Goal: Task Accomplishment & Management: Use online tool/utility

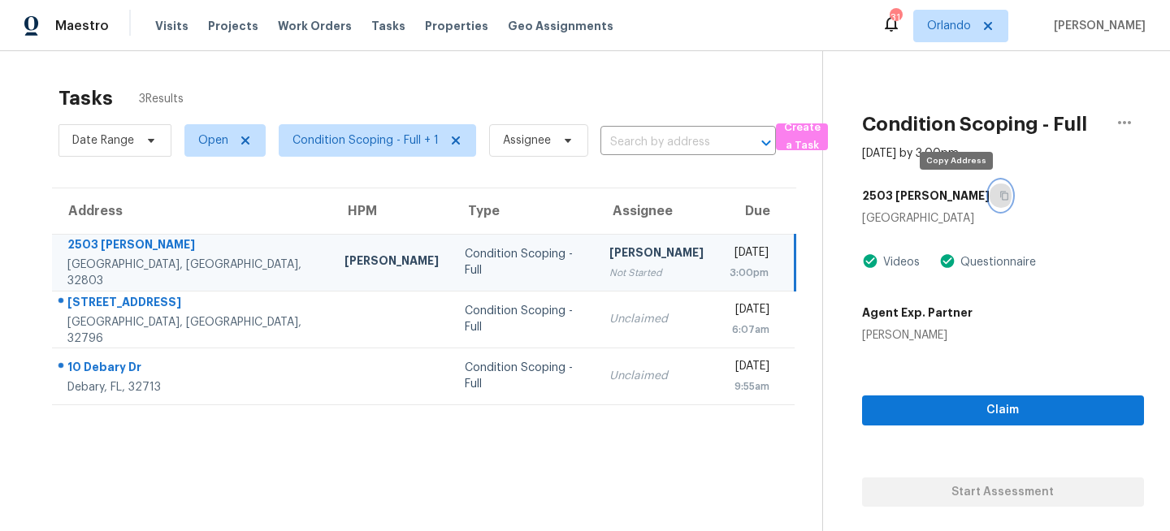
click at [990, 189] on button "button" at bounding box center [1001, 195] width 22 height 29
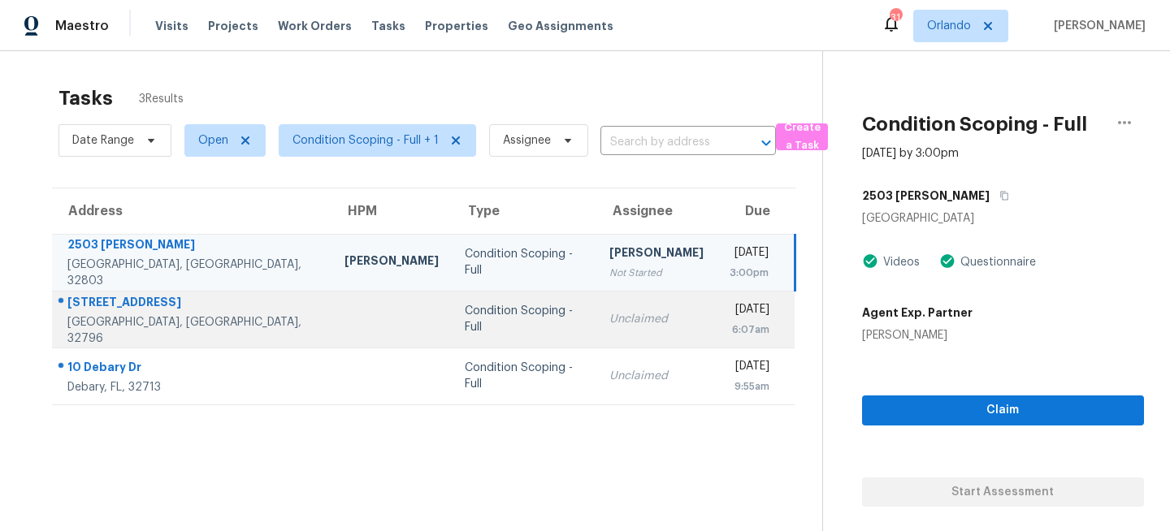
click at [596, 335] on td "Unclaimed" at bounding box center [656, 319] width 120 height 57
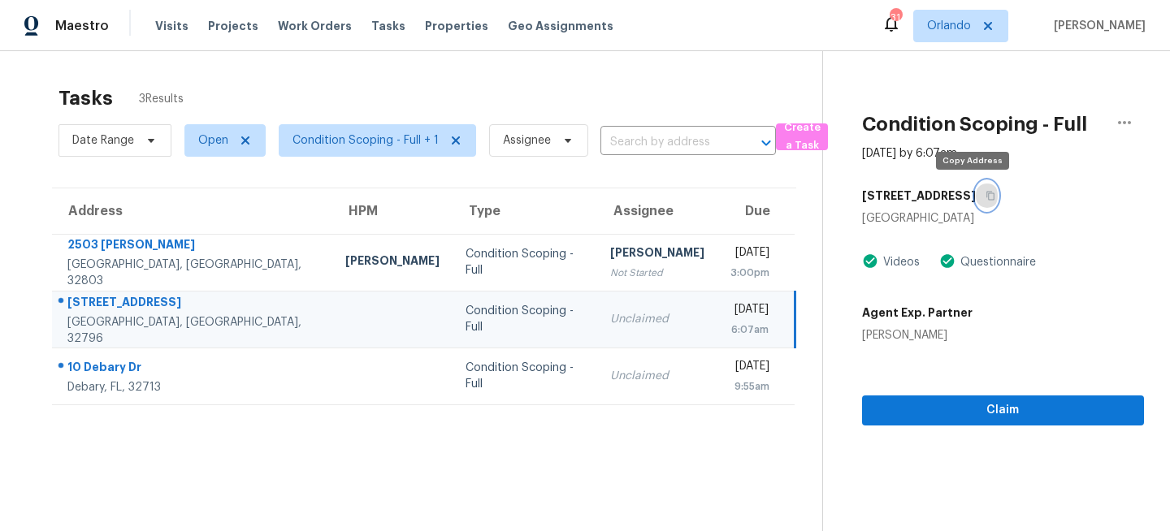
click at [986, 196] on icon "button" at bounding box center [991, 196] width 10 height 10
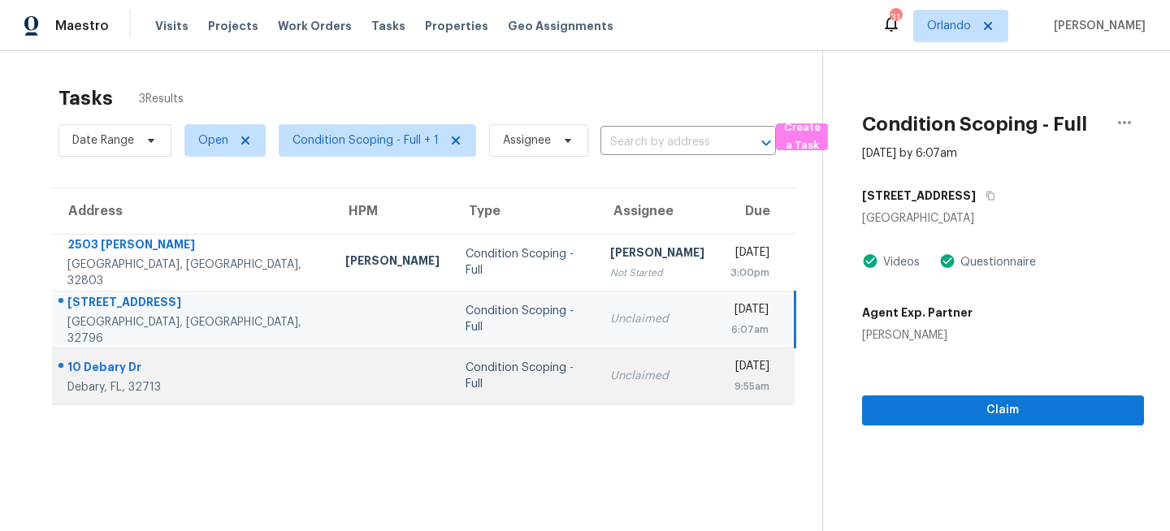
click at [597, 372] on td "Unclaimed" at bounding box center [657, 376] width 120 height 57
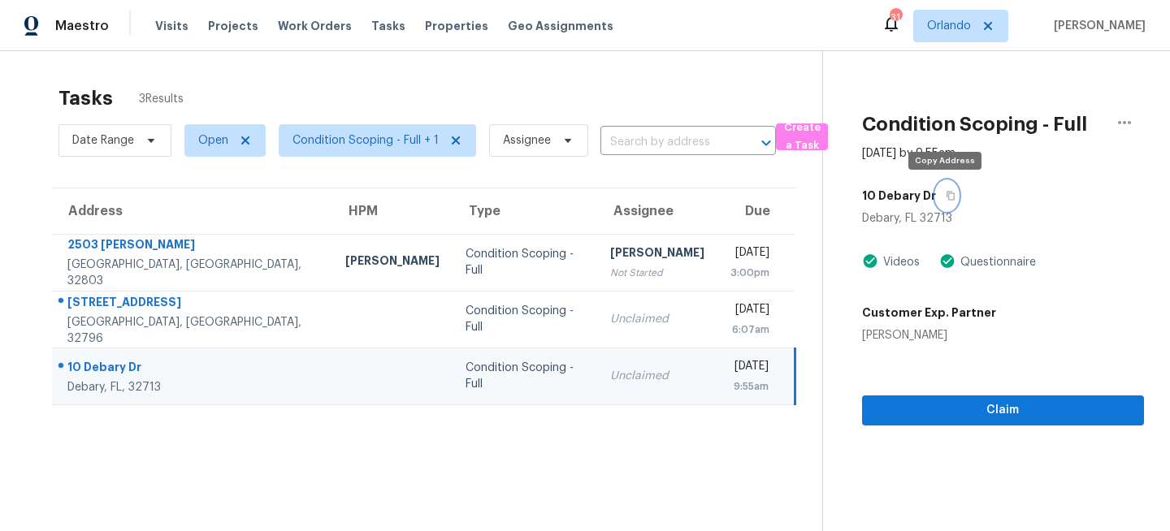
click at [946, 193] on icon "button" at bounding box center [951, 196] width 10 height 10
click at [965, 30] on span "Orlando" at bounding box center [949, 26] width 44 height 16
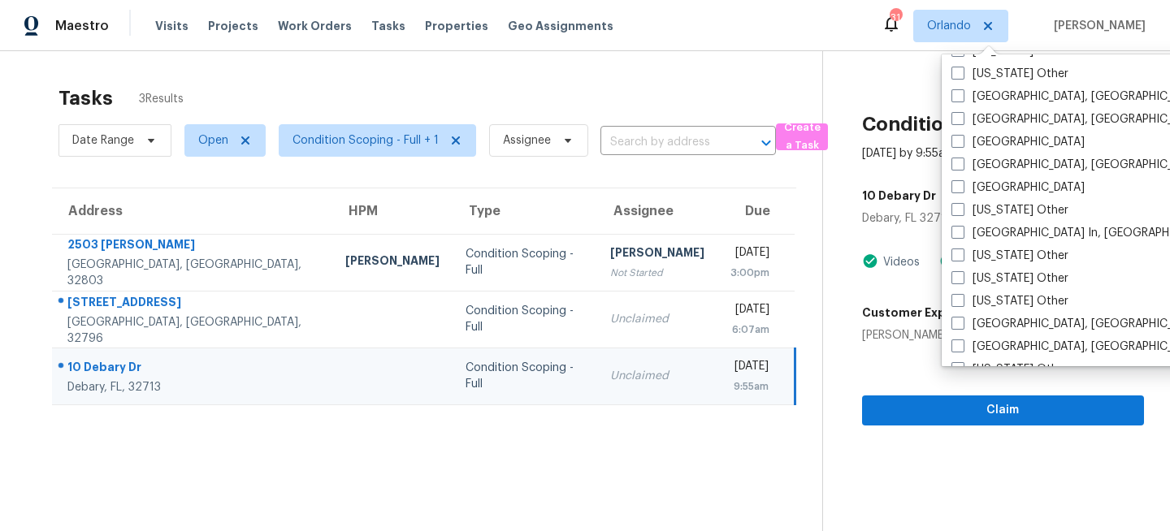
scroll to position [1070, 0]
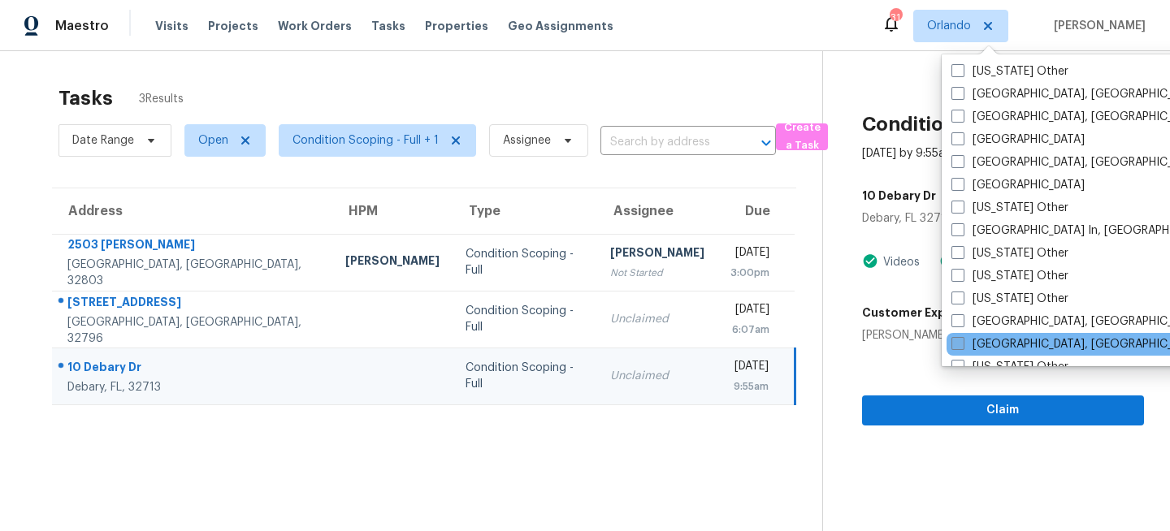
click at [958, 342] on span at bounding box center [958, 343] width 13 height 13
click at [958, 342] on input "[GEOGRAPHIC_DATA], [GEOGRAPHIC_DATA]" at bounding box center [957, 341] width 11 height 11
checkbox input "true"
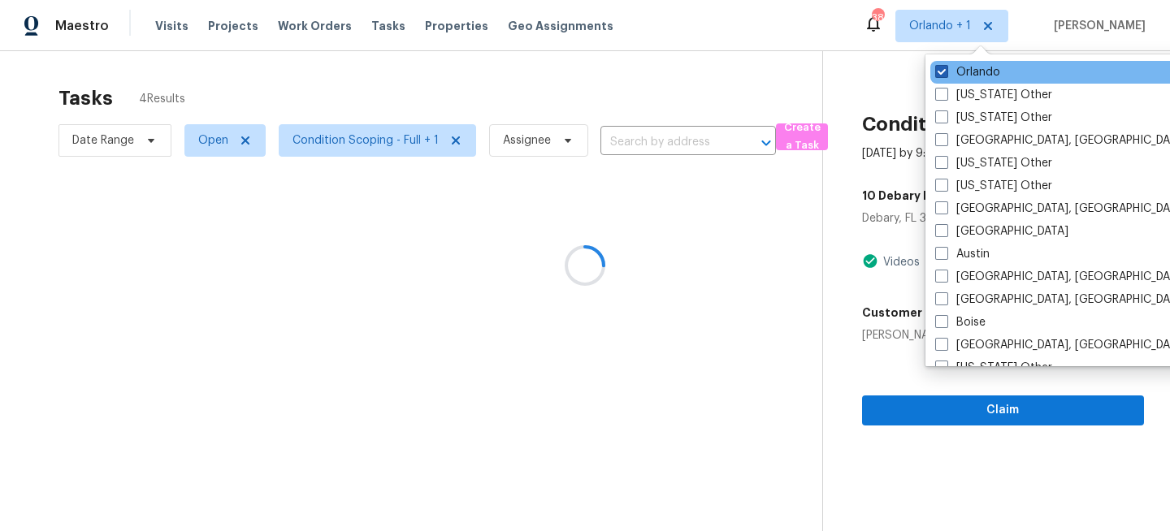
click at [977, 67] on label "Orlando" at bounding box center [967, 72] width 65 height 16
click at [946, 67] on input "Orlando" at bounding box center [940, 69] width 11 height 11
checkbox input "false"
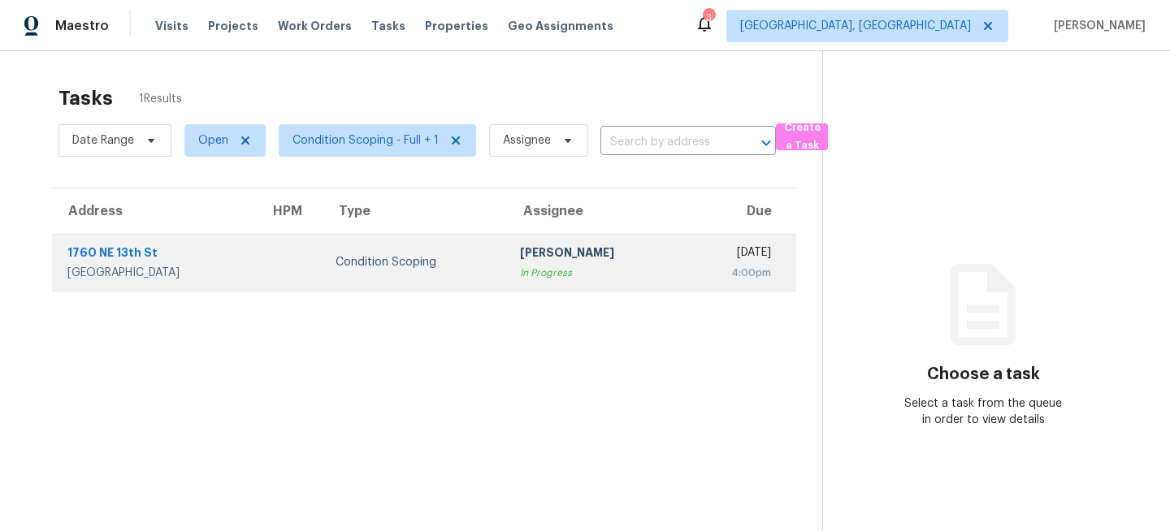
click at [562, 265] on div "In Progress" at bounding box center [594, 273] width 149 height 16
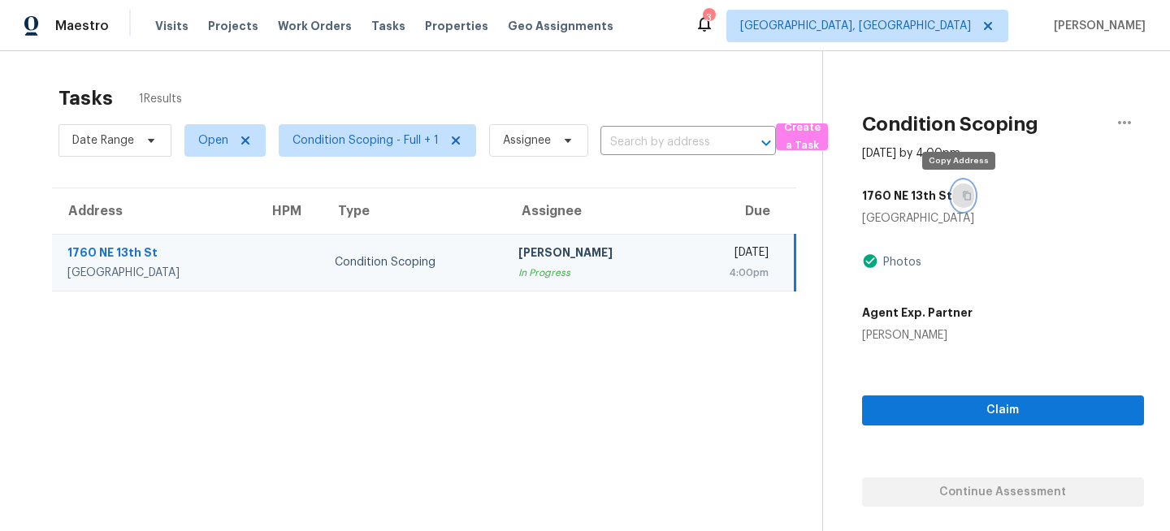
click at [963, 194] on icon "button" at bounding box center [967, 196] width 10 height 10
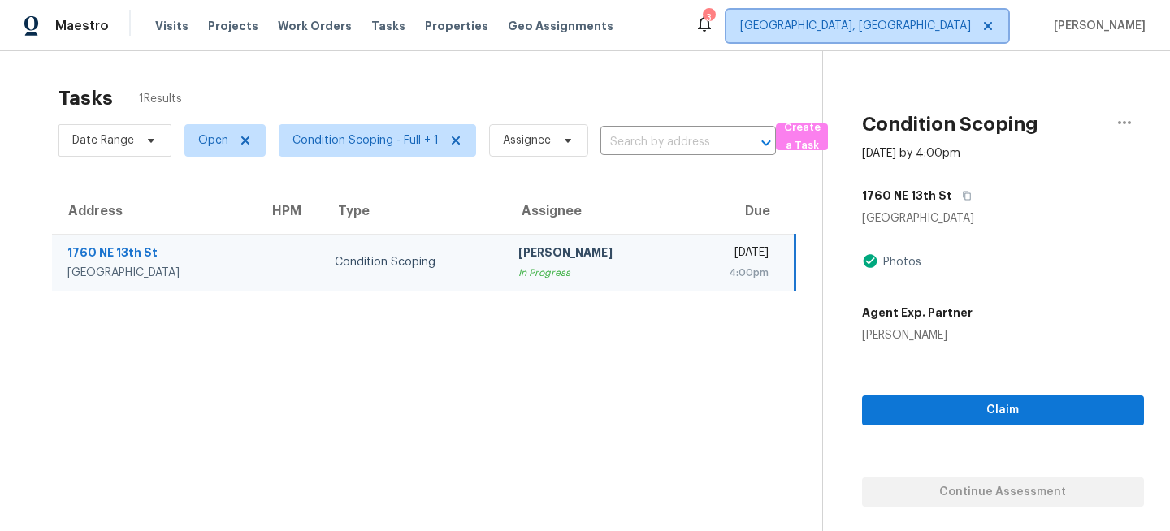
click at [971, 28] on span "[GEOGRAPHIC_DATA], [GEOGRAPHIC_DATA]" at bounding box center [855, 26] width 231 height 16
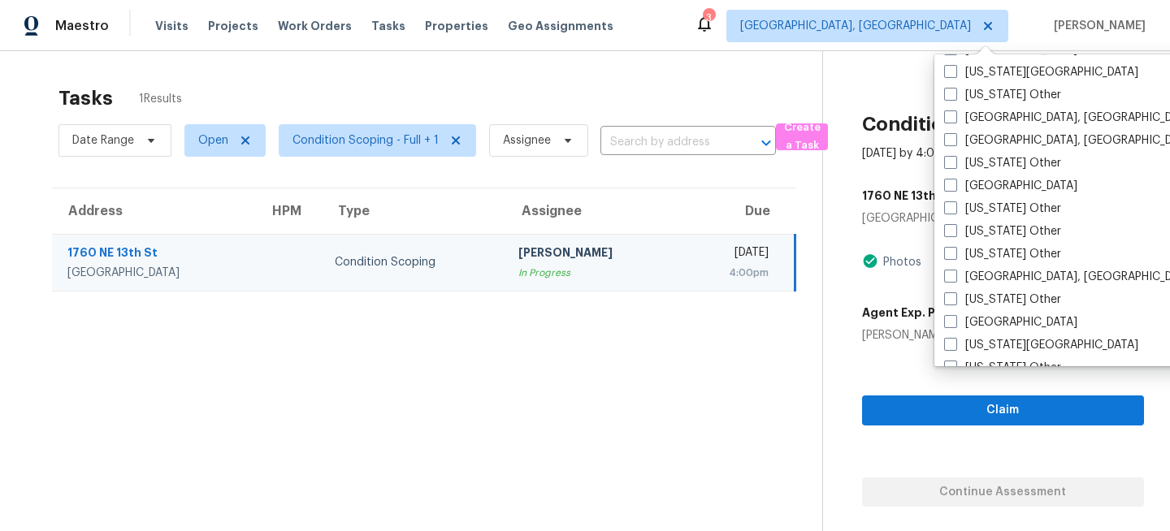
scroll to position [755, 0]
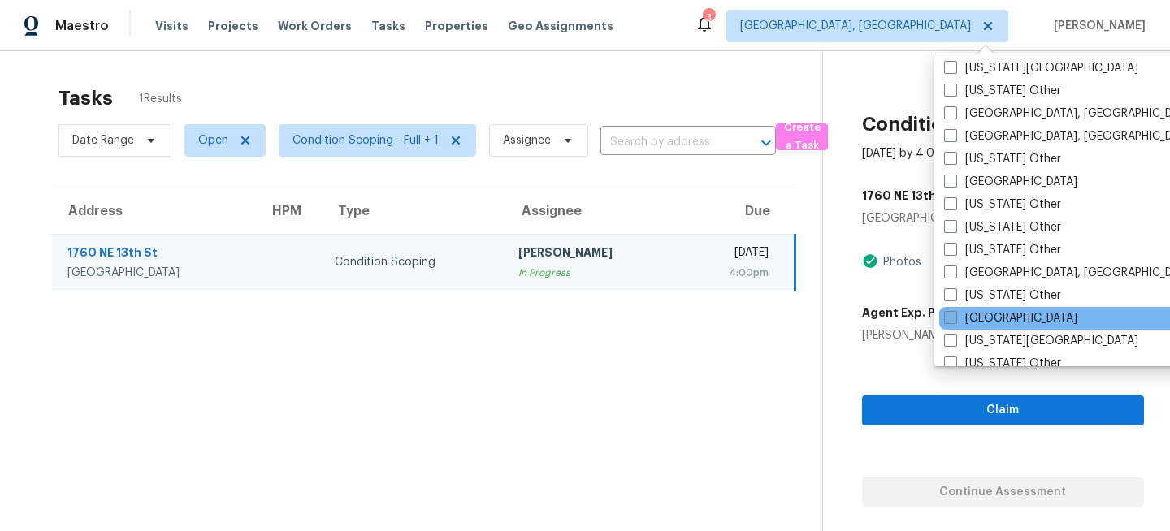
click at [961, 321] on label "[GEOGRAPHIC_DATA]" at bounding box center [1010, 318] width 133 height 16
click at [955, 321] on input "[GEOGRAPHIC_DATA]" at bounding box center [949, 315] width 11 height 11
checkbox input "true"
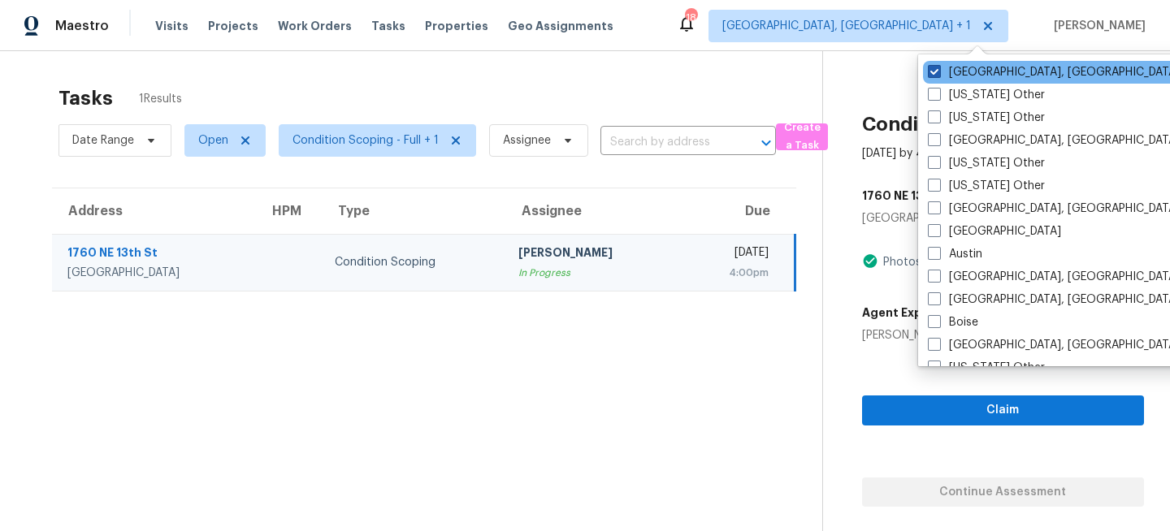
click at [970, 74] on label "[GEOGRAPHIC_DATA], [GEOGRAPHIC_DATA]" at bounding box center [1054, 72] width 252 height 16
click at [939, 74] on input "[GEOGRAPHIC_DATA], [GEOGRAPHIC_DATA]" at bounding box center [933, 69] width 11 height 11
checkbox input "false"
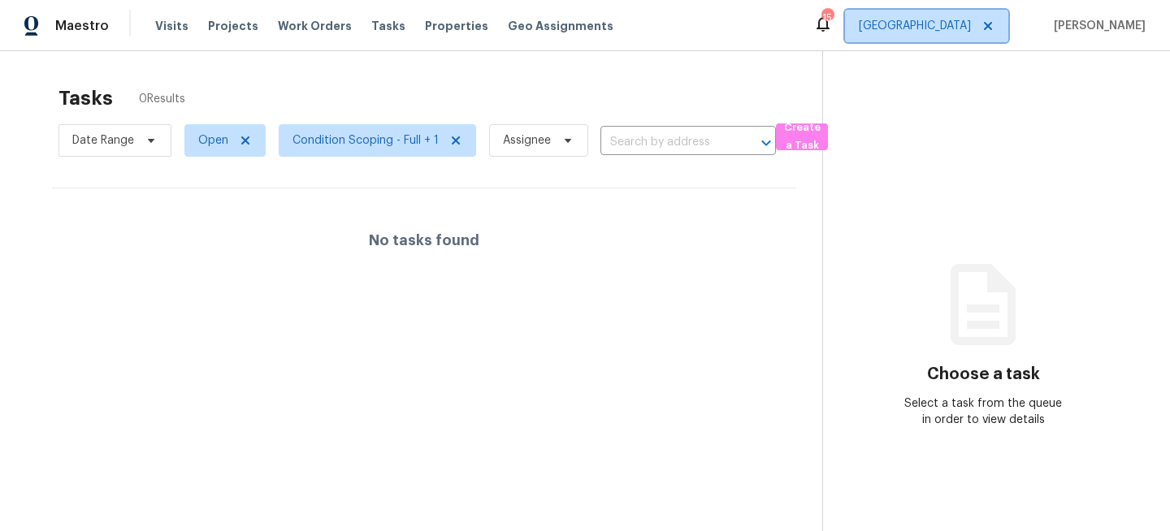
click at [973, 37] on span "[GEOGRAPHIC_DATA]" at bounding box center [926, 26] width 163 height 33
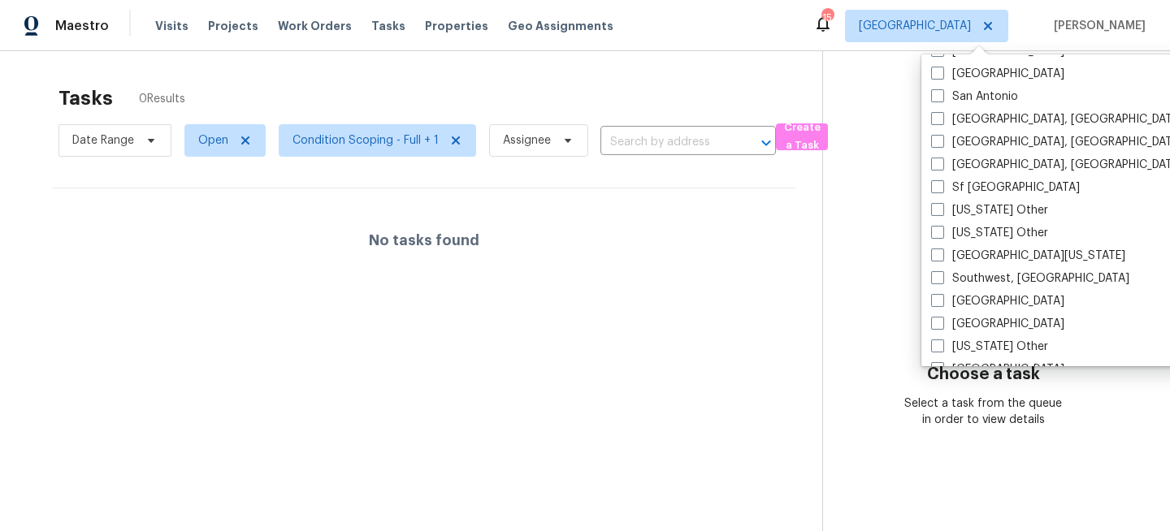
scroll to position [2169, 0]
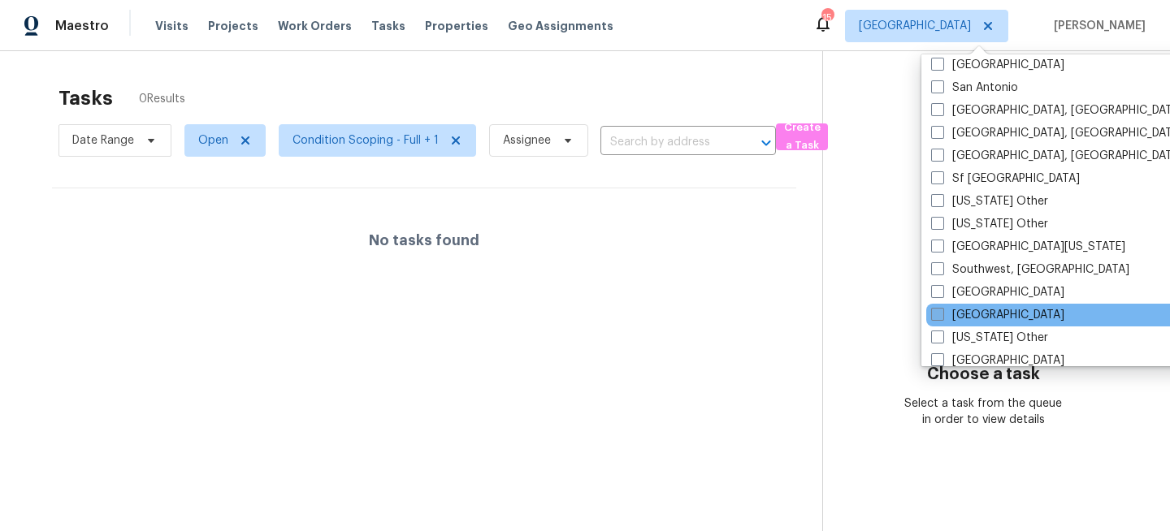
click at [943, 315] on span at bounding box center [937, 314] width 13 height 13
click at [942, 315] on input "[GEOGRAPHIC_DATA]" at bounding box center [936, 312] width 11 height 11
checkbox input "true"
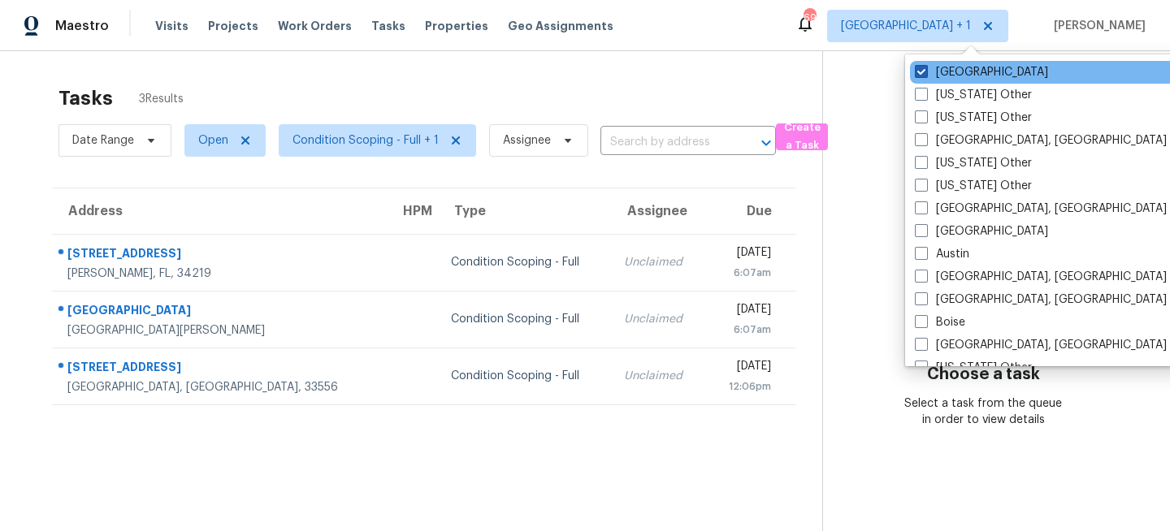
click at [956, 75] on label "[GEOGRAPHIC_DATA]" at bounding box center [981, 72] width 133 height 16
click at [926, 75] on input "[GEOGRAPHIC_DATA]" at bounding box center [920, 69] width 11 height 11
checkbox input "false"
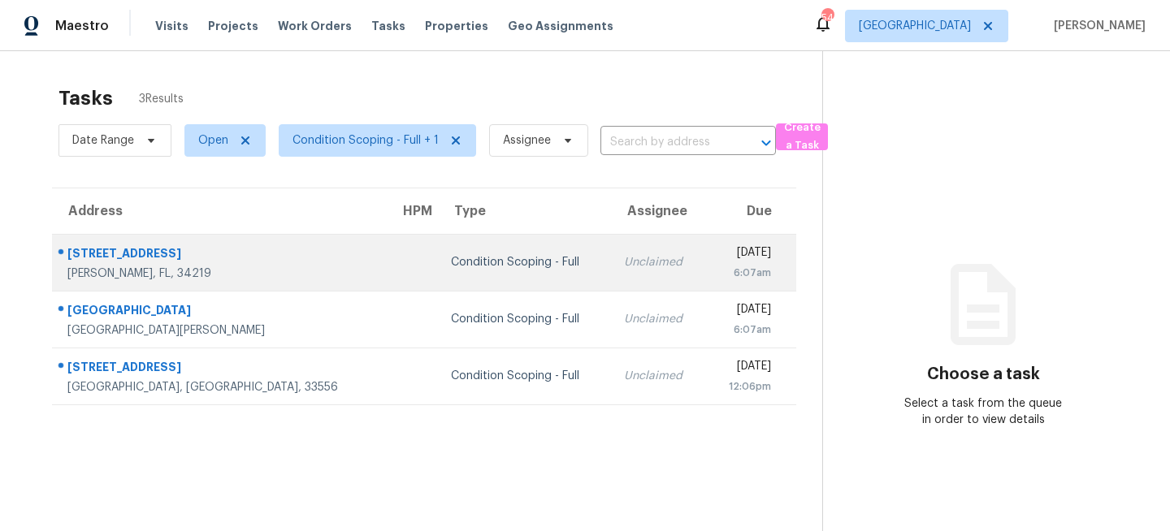
click at [611, 239] on td "Unclaimed" at bounding box center [658, 262] width 95 height 57
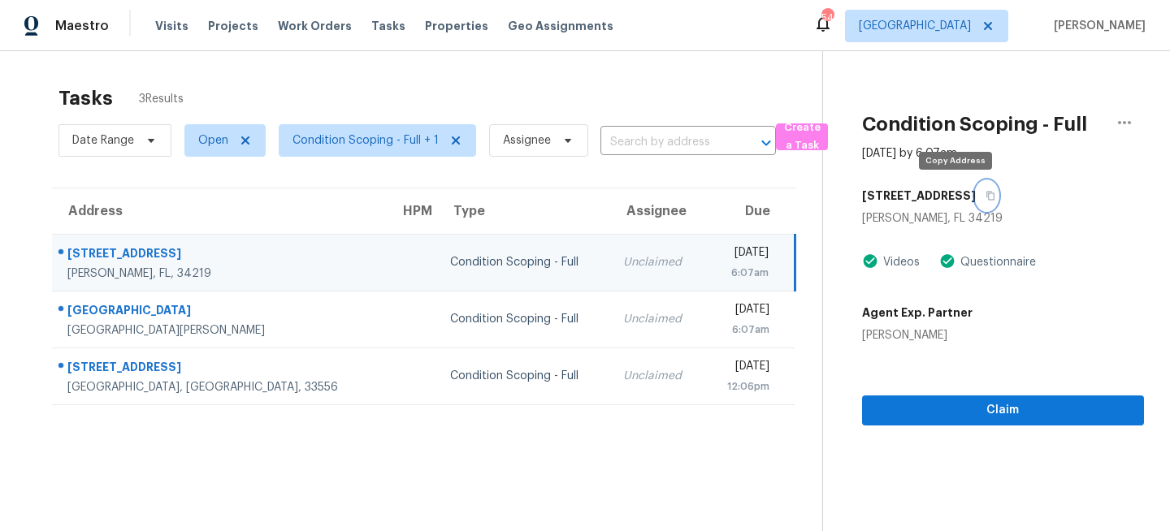
click at [976, 190] on button "button" at bounding box center [987, 195] width 22 height 29
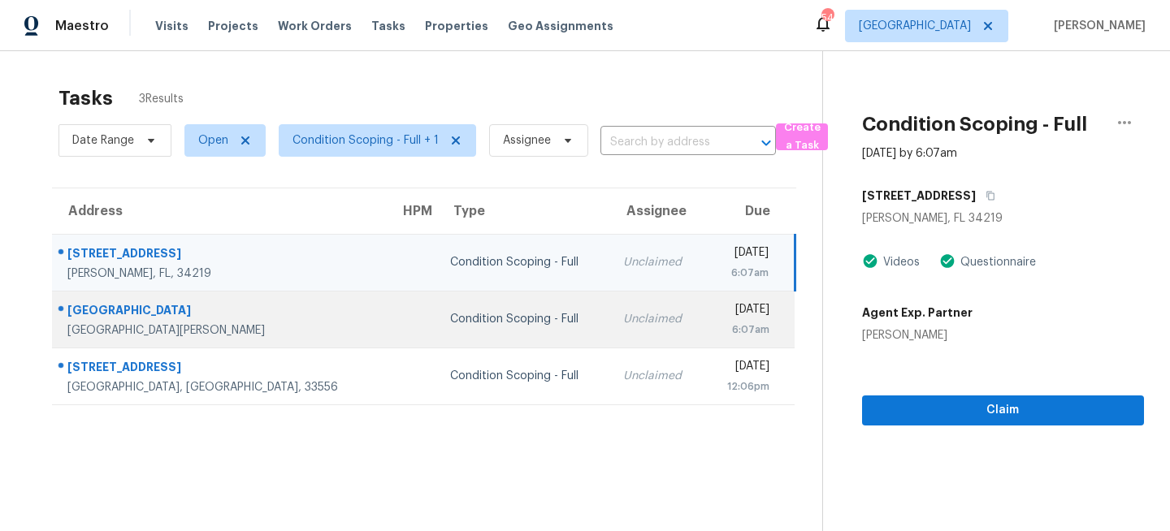
click at [460, 327] on td "Condition Scoping - Full" at bounding box center [523, 319] width 173 height 57
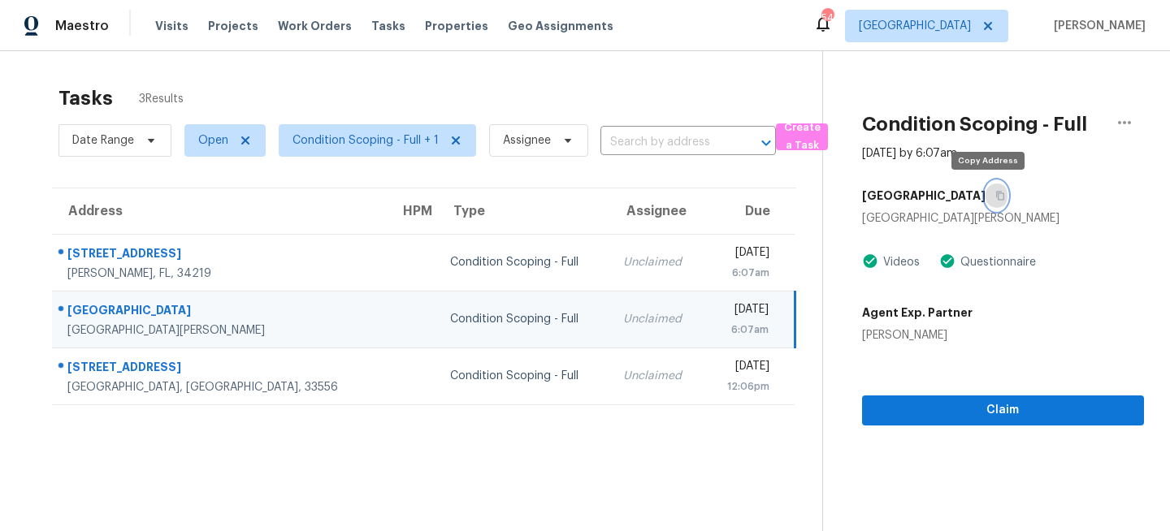
click at [995, 194] on icon "button" at bounding box center [1000, 196] width 10 height 10
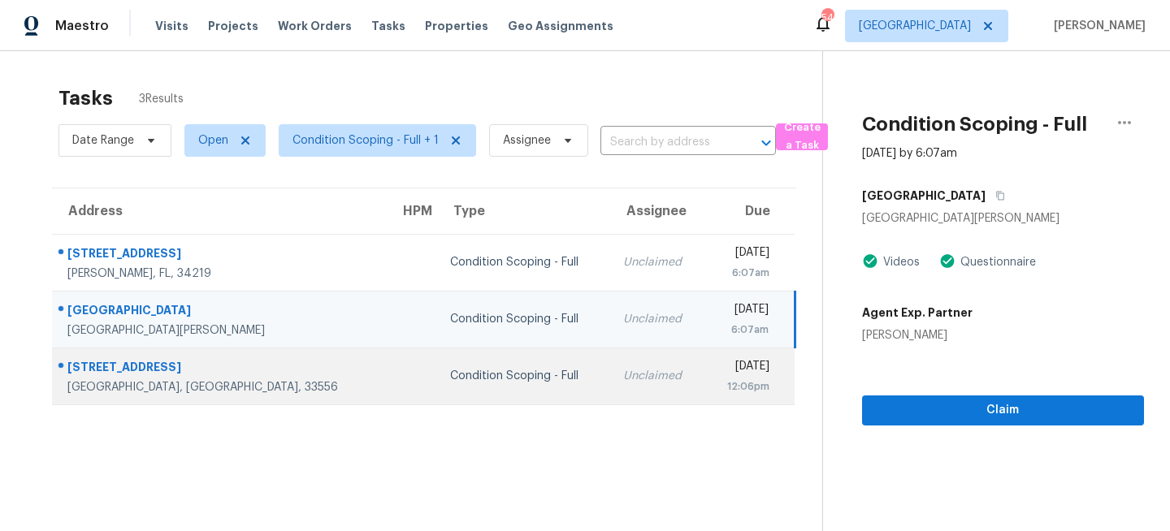
click at [492, 375] on td "Condition Scoping - Full" at bounding box center [523, 376] width 173 height 57
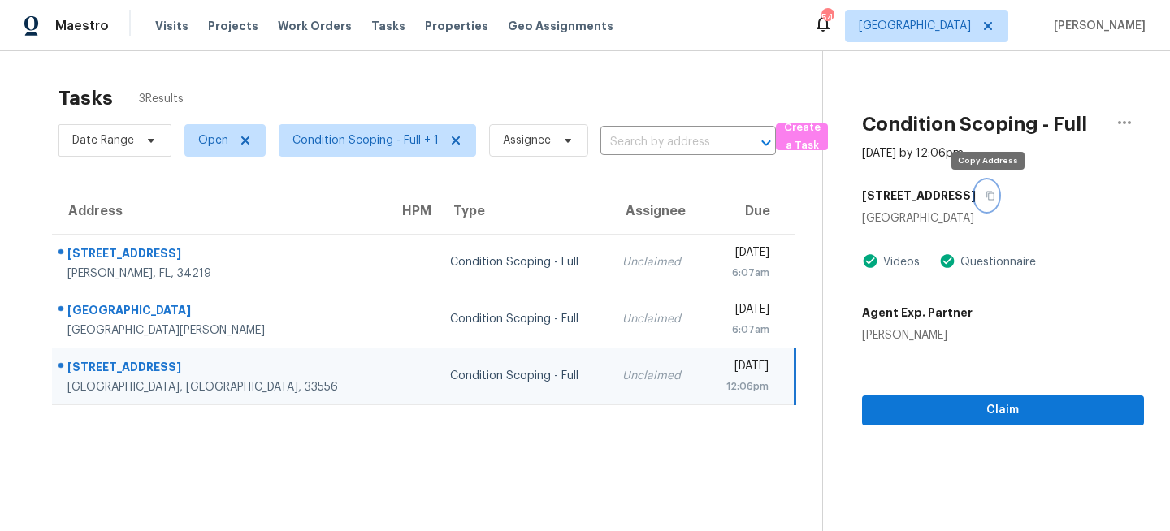
click at [987, 198] on icon "button" at bounding box center [991, 196] width 10 height 10
